Goal: Task Accomplishment & Management: Complete application form

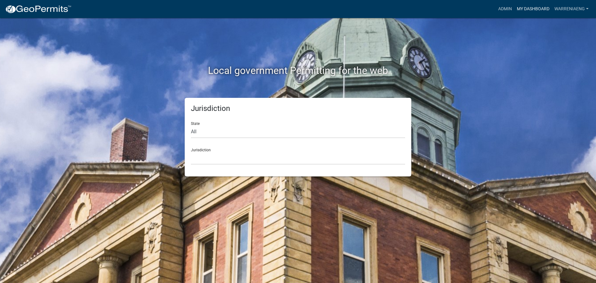
click at [525, 5] on link "My Dashboard" at bounding box center [533, 9] width 38 height 12
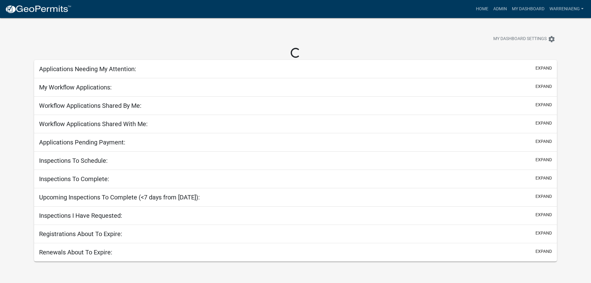
select select "3: 100"
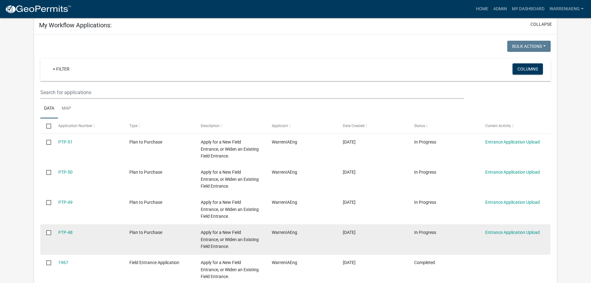
scroll to position [27, 0]
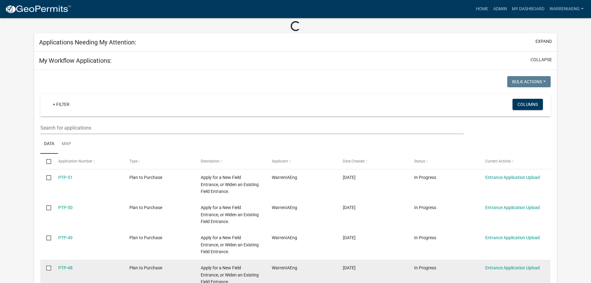
select select "2: 50"
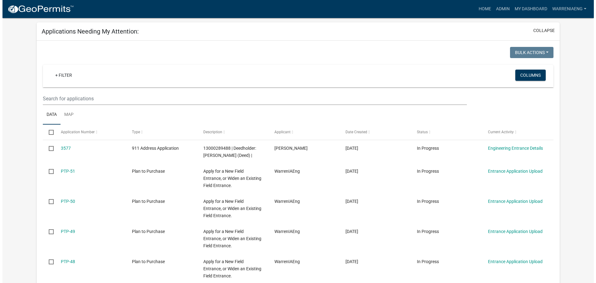
scroll to position [0, 0]
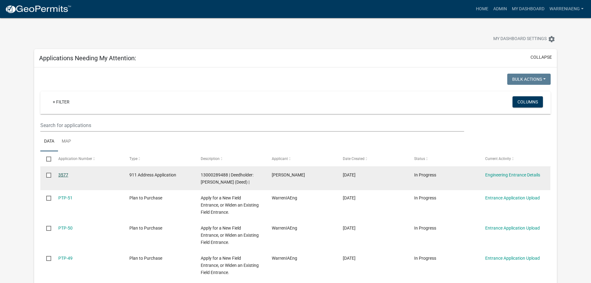
click at [67, 174] on link "3577" at bounding box center [63, 174] width 10 height 5
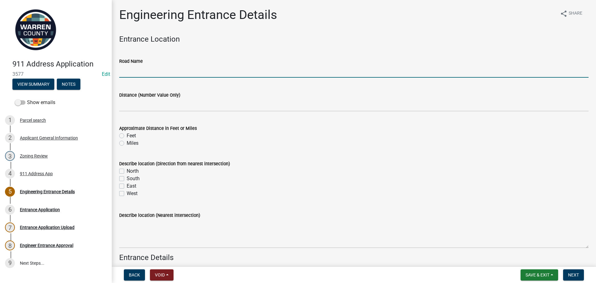
click at [151, 75] on input "Road Name" at bounding box center [353, 71] width 469 height 13
click at [128, 74] on input "150" at bounding box center [353, 71] width 469 height 13
click at [193, 69] on input "155th" at bounding box center [353, 71] width 469 height 13
type input "[GEOGRAPHIC_DATA]"
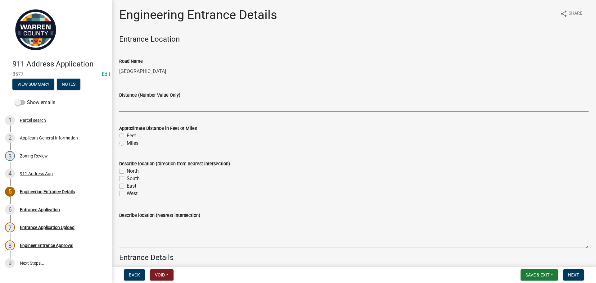
click at [170, 109] on input "text" at bounding box center [353, 105] width 469 height 13
type input "0.5"
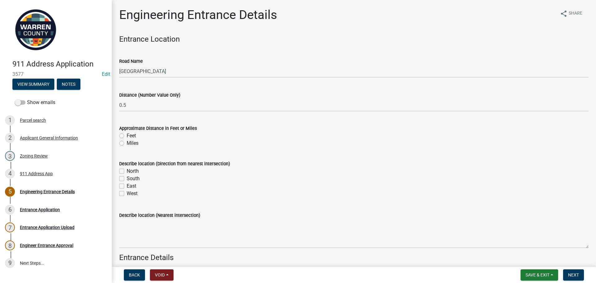
click at [127, 142] on label "Miles" at bounding box center [133, 142] width 12 height 7
click at [127, 142] on input "Miles" at bounding box center [129, 141] width 4 height 4
radio input "true"
click at [119, 170] on div "Describe location (Direction from nearest intersection) [GEOGRAPHIC_DATA]" at bounding box center [353, 174] width 478 height 45
click at [127, 172] on label "North" at bounding box center [133, 170] width 12 height 7
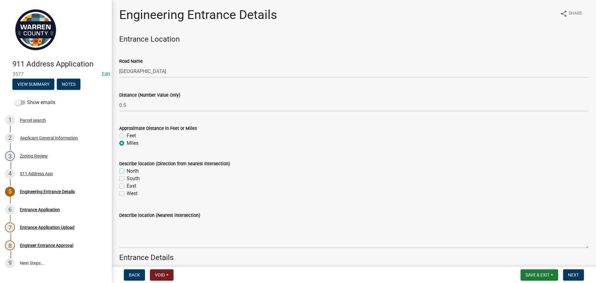
click at [127, 171] on input "North" at bounding box center [129, 169] width 4 height 4
checkbox input "true"
checkbox input "false"
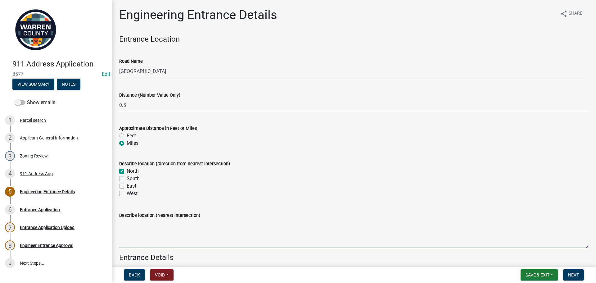
click at [164, 236] on textarea "Describe location (Nearest intersection)" at bounding box center [353, 233] width 469 height 29
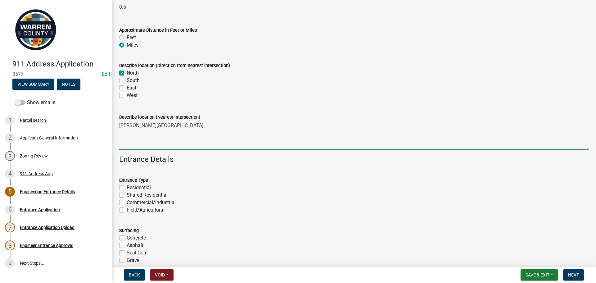
scroll to position [93, 0]
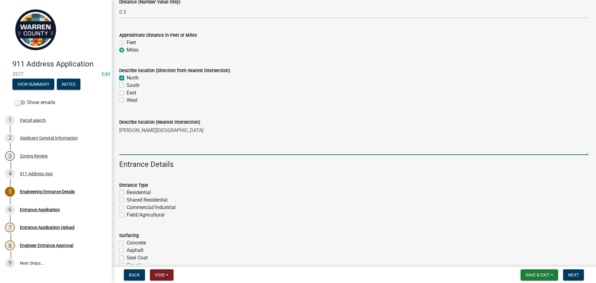
type textarea "[PERSON_NAME][GEOGRAPHIC_DATA]"
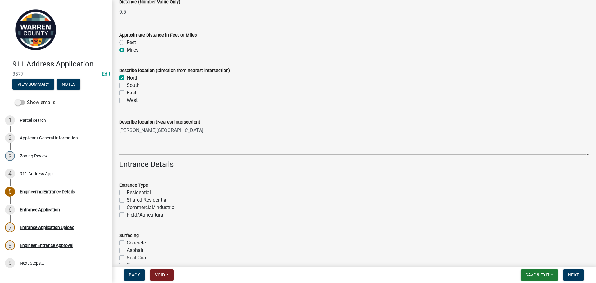
click at [127, 193] on label "Residential" at bounding box center [139, 192] width 24 height 7
click at [127, 193] on input "Residential" at bounding box center [129, 191] width 4 height 4
checkbox input "true"
checkbox input "false"
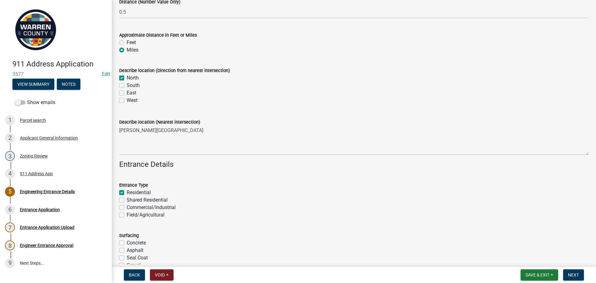
checkbox input "false"
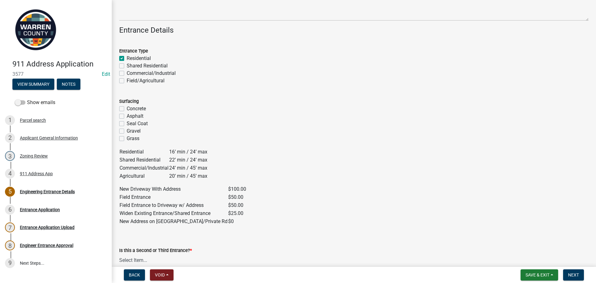
scroll to position [248, 0]
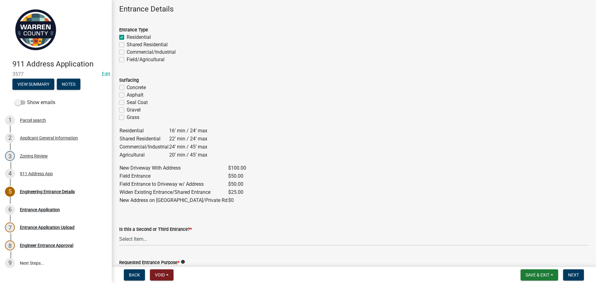
click at [127, 110] on label "Gravel" at bounding box center [134, 109] width 14 height 7
click at [127, 110] on input "Gravel" at bounding box center [129, 108] width 4 height 4
checkbox input "true"
checkbox input "false"
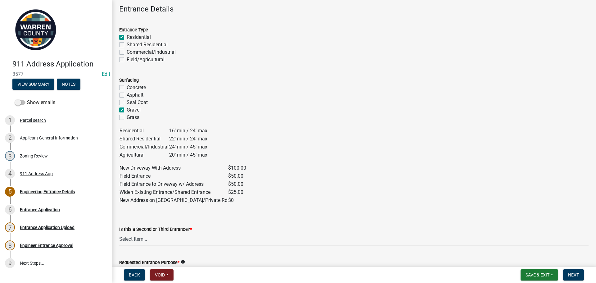
checkbox input "false"
checkbox input "true"
checkbox input "false"
drag, startPoint x: 149, startPoint y: 238, endPoint x: 155, endPoint y: 243, distance: 7.6
click at [149, 238] on select "Select Item... Yes No" at bounding box center [353, 239] width 469 height 13
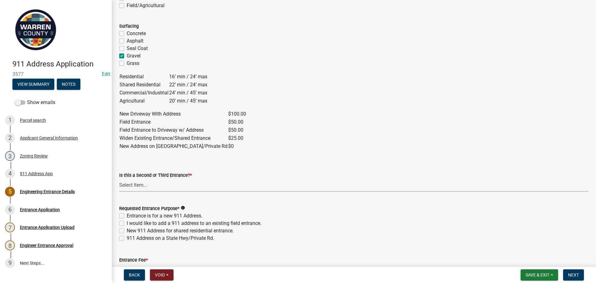
scroll to position [310, 0]
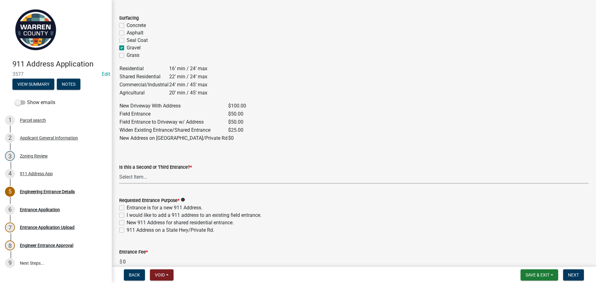
click at [136, 177] on select "Select Item... Yes No" at bounding box center [353, 177] width 469 height 13
click at [119, 171] on select "Select Item... Yes No" at bounding box center [353, 177] width 469 height 13
select select "5300d118-efaf-4d36-bbc3-62d1d2d0e61b"
click at [127, 215] on label "I would like to add a 911 address to an existing field entrance." at bounding box center [194, 214] width 135 height 7
click at [127, 215] on input "I would like to add a 911 address to an existing field entrance." at bounding box center [129, 213] width 4 height 4
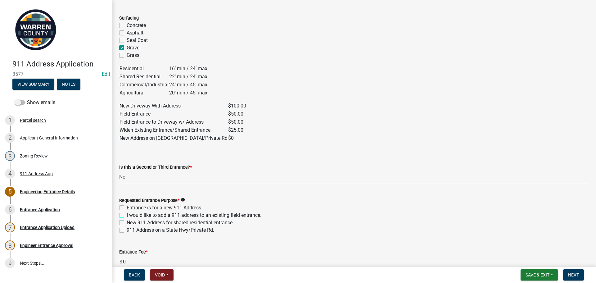
checkbox input "true"
checkbox input "false"
checkbox input "true"
checkbox input "false"
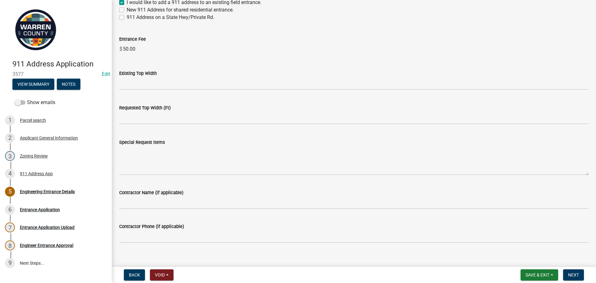
scroll to position [527, 0]
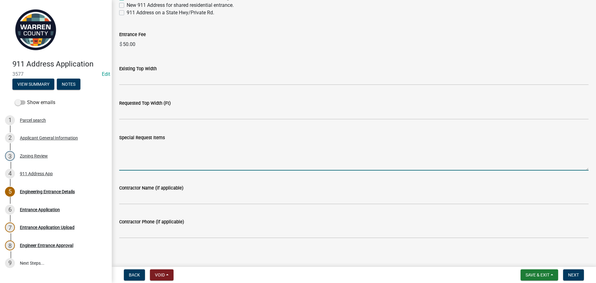
click at [158, 149] on textarea "Special Request Items" at bounding box center [353, 155] width 469 height 29
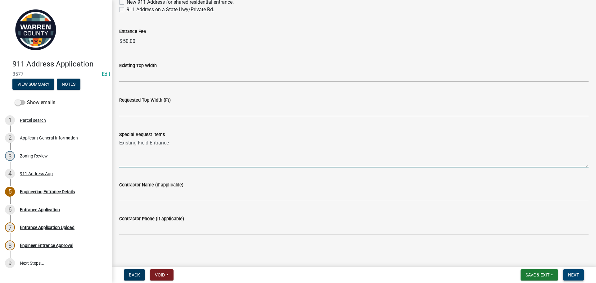
type textarea "Existing Field Entrance"
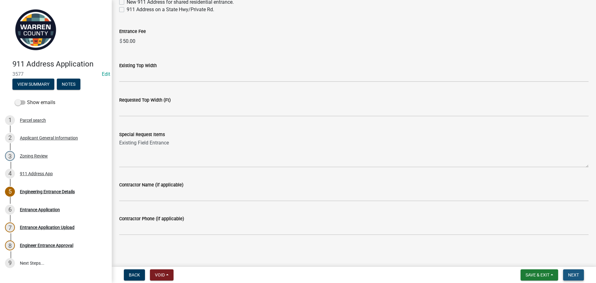
click at [577, 274] on span "Next" at bounding box center [573, 274] width 11 height 5
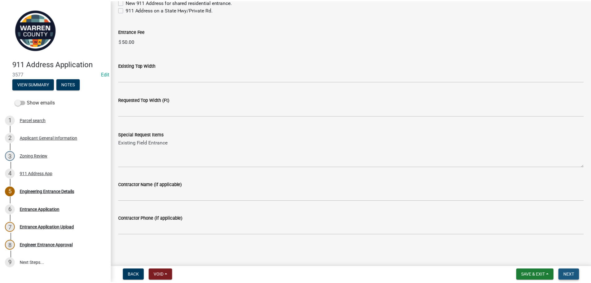
scroll to position [0, 0]
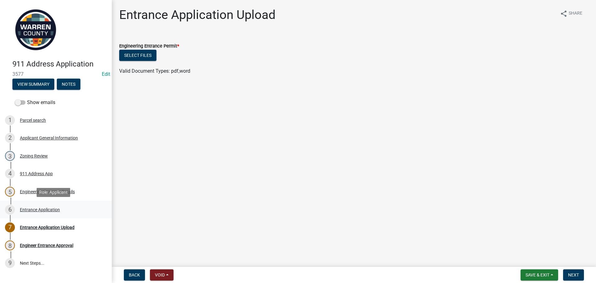
click at [42, 209] on div "Entrance Application" at bounding box center [40, 209] width 40 height 4
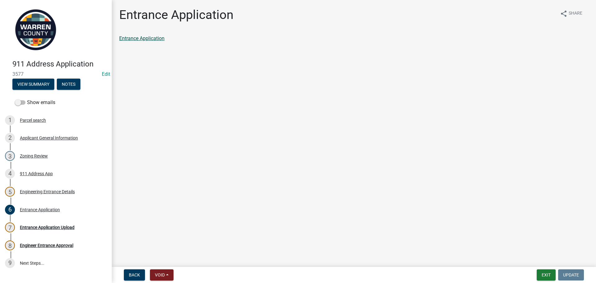
click at [153, 38] on link "Entrance Application" at bounding box center [141, 38] width 45 height 6
click at [46, 225] on div "Entrance Application Upload" at bounding box center [47, 227] width 55 height 4
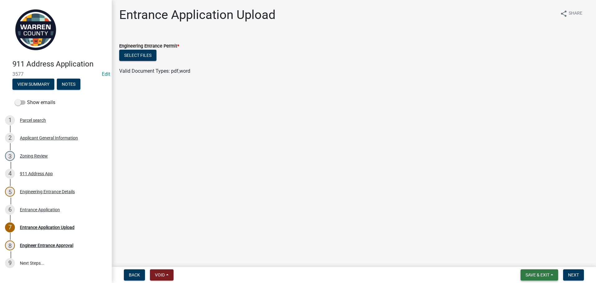
click at [533, 277] on span "Save & Exit" at bounding box center [537, 274] width 24 height 5
click at [539, 261] on button "Save & Exit" at bounding box center [533, 258] width 50 height 15
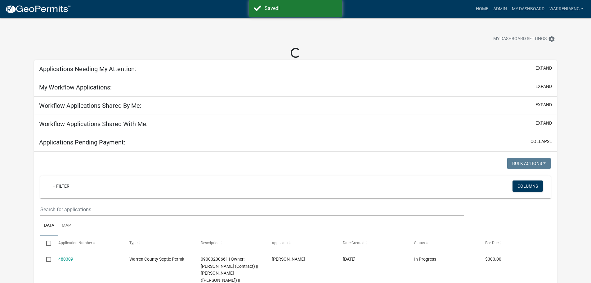
select select "3: 100"
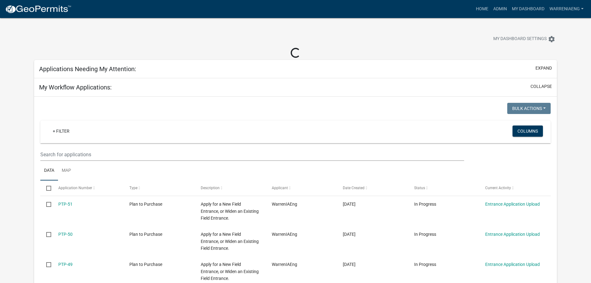
select select "2: 50"
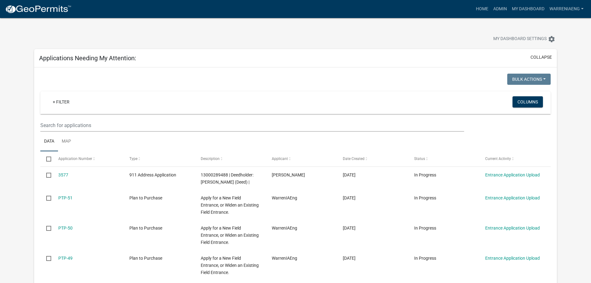
click at [343, 82] on div "Bulk Actions Void Expire Lock Withdraw" at bounding box center [426, 80] width 260 height 13
click at [262, 22] on div "My Dashboard Settings settings" at bounding box center [295, 32] width 532 height 29
